Goal: Use online tool/utility: Utilize a website feature to perform a specific function

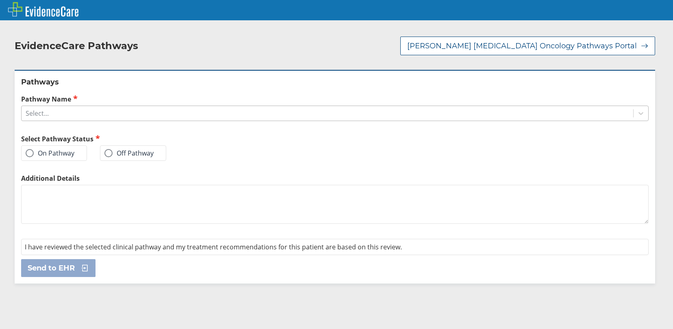
click at [44, 109] on div "Select..." at bounding box center [37, 113] width 23 height 9
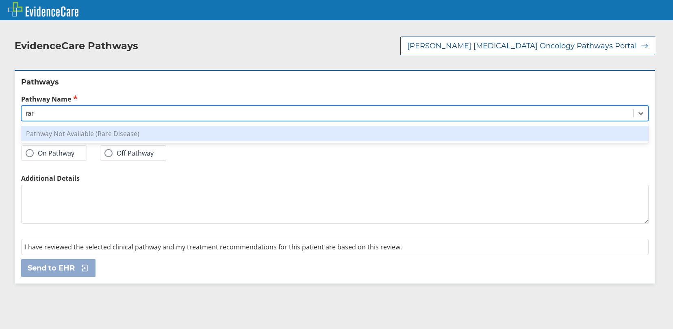
click at [48, 126] on div "Pathway Not Available (Rare Disease)" at bounding box center [335, 133] width 628 height 15
type input "rar"
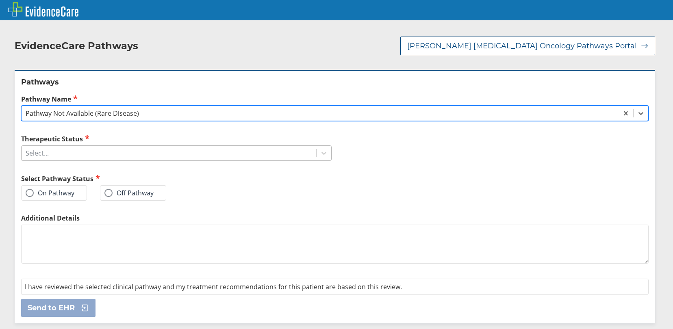
click at [83, 146] on div "Select..." at bounding box center [169, 153] width 295 height 14
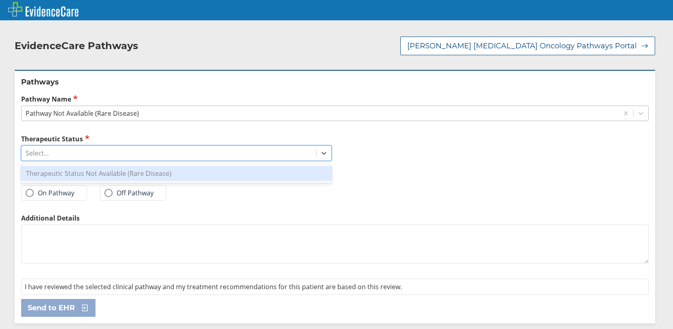
click at [74, 166] on div "Therapeutic Status Not Available (Rare Disease)" at bounding box center [176, 173] width 311 height 15
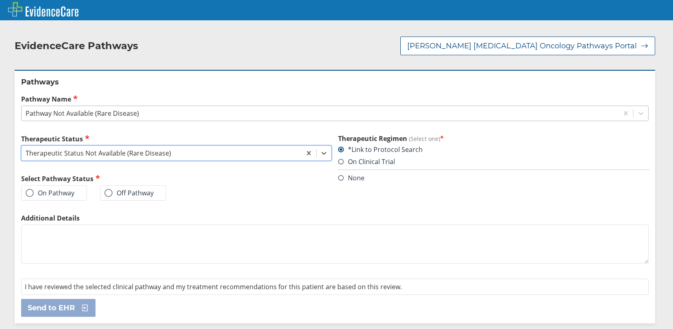
click at [113, 189] on label "Off Pathway" at bounding box center [128, 193] width 49 height 8
click at [0, 0] on input "Off Pathway" at bounding box center [0, 0] width 0 height 0
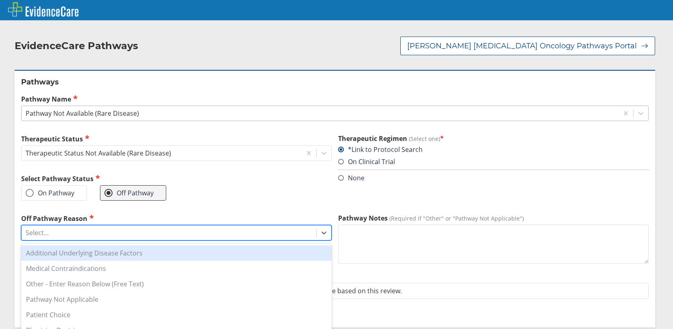
click at [52, 226] on div "Select..." at bounding box center [169, 233] width 295 height 14
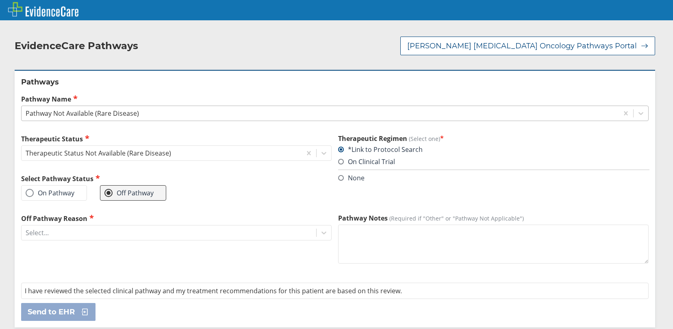
click at [59, 189] on label "On Pathway" at bounding box center [50, 193] width 49 height 8
click at [0, 0] on input "On Pathway" at bounding box center [0, 0] width 0 height 0
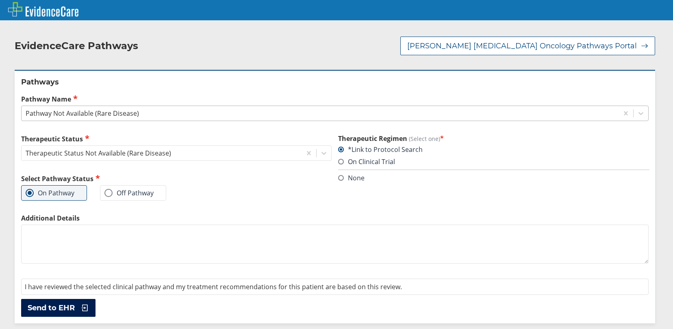
click at [54, 303] on span "Send to EHR" at bounding box center [51, 308] width 47 height 10
